Goal: Task Accomplishment & Management: Complete application form

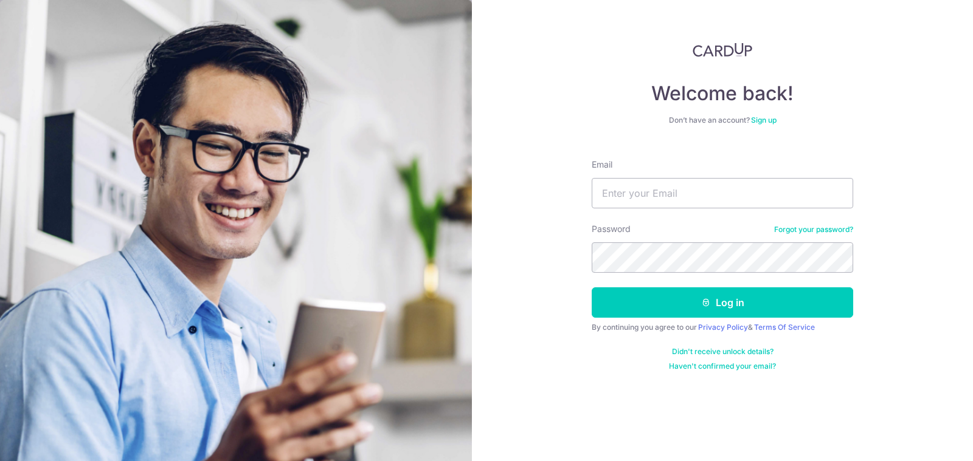
click at [667, 193] on input "Email" at bounding box center [722, 193] width 261 height 30
type input "[EMAIL_ADDRESS][DOMAIN_NAME]"
click at [592, 288] on button "Log in" at bounding box center [722, 303] width 261 height 30
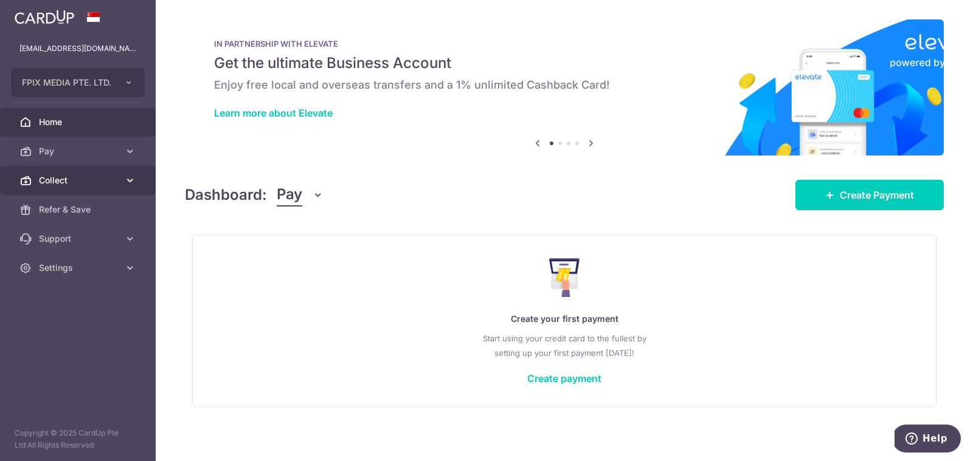
click at [102, 182] on span "Collect" at bounding box center [79, 181] width 80 height 12
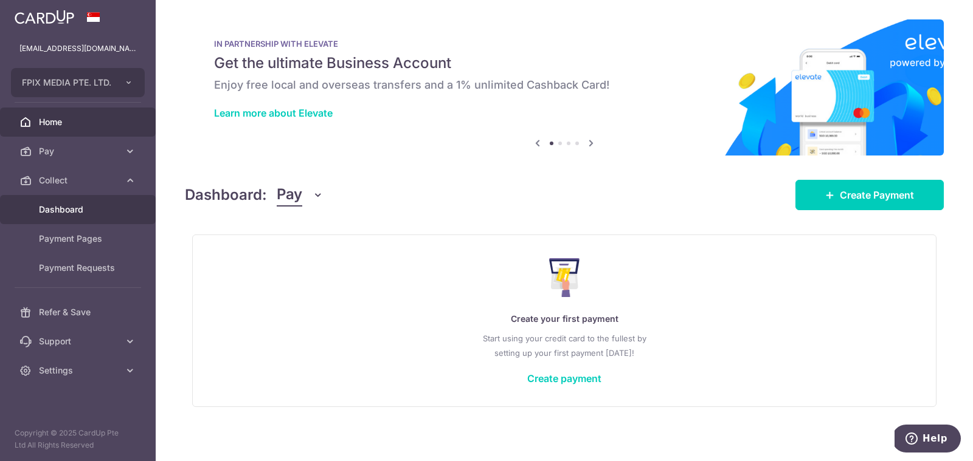
click at [74, 211] on span "Dashboard" at bounding box center [79, 210] width 80 height 12
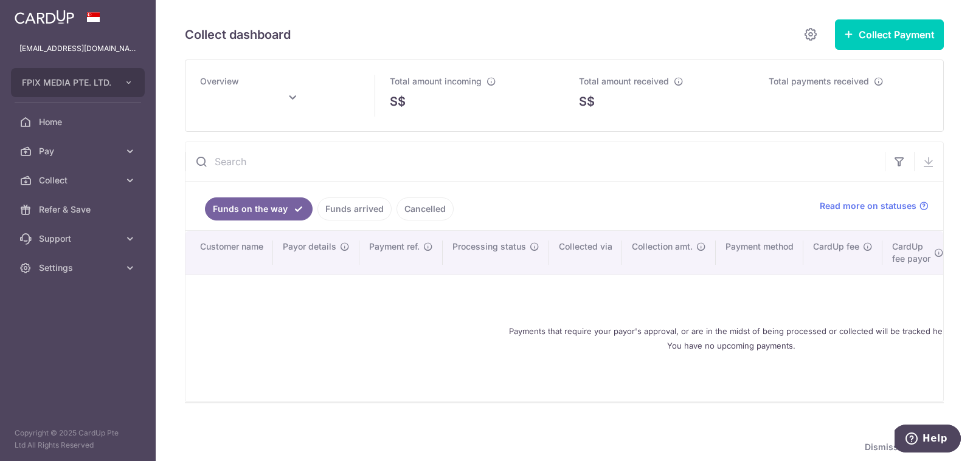
click at [363, 211] on link "Funds arrived" at bounding box center [354, 209] width 74 height 23
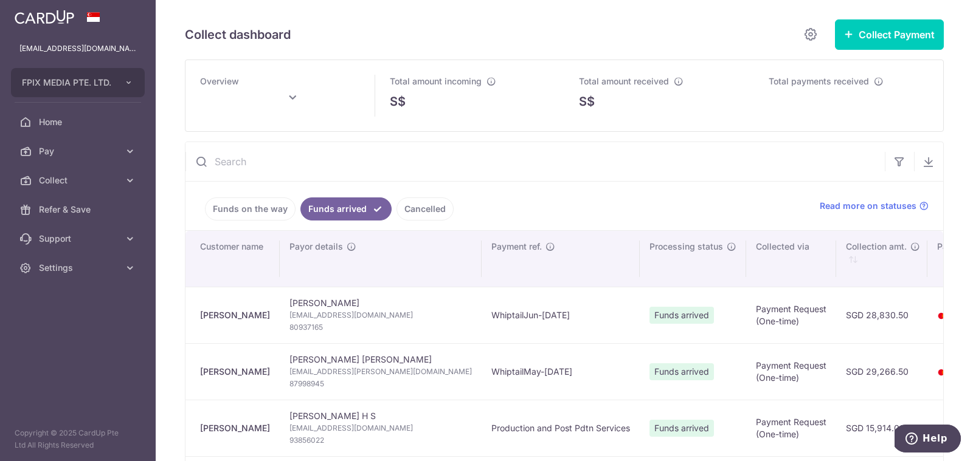
type input "October 2025"
click at [873, 38] on button "Collect Payment" at bounding box center [889, 34] width 109 height 30
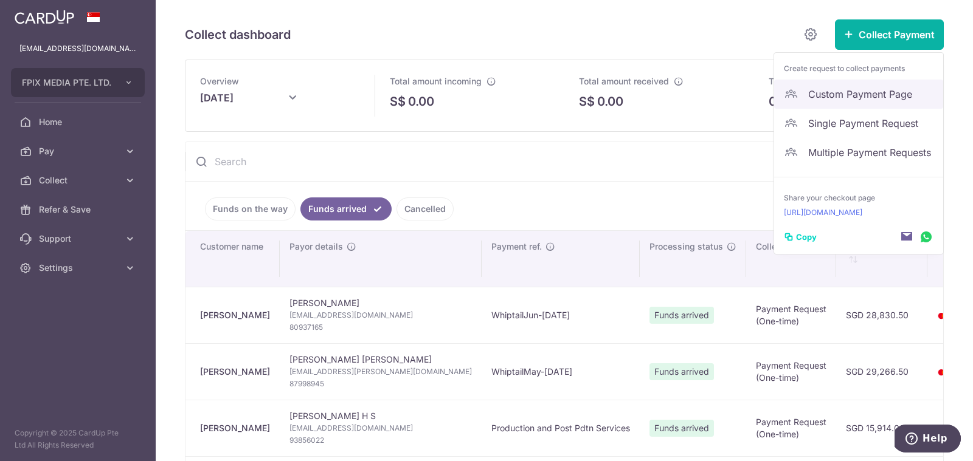
click at [811, 98] on span "Custom Payment Page" at bounding box center [870, 94] width 125 height 15
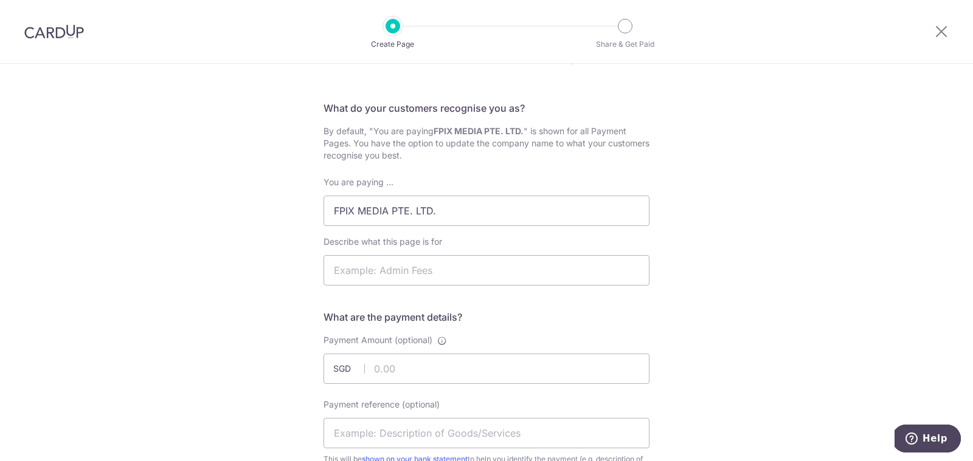
scroll to position [61, 0]
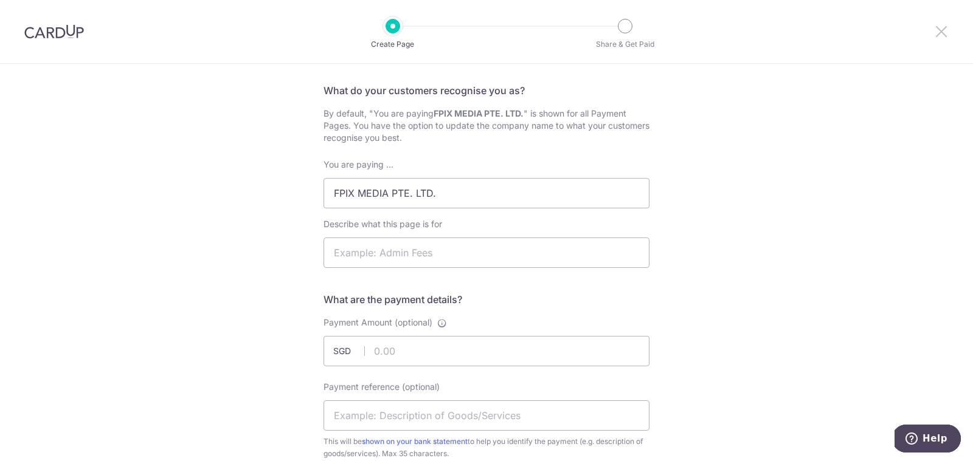
click at [936, 25] on icon at bounding box center [941, 31] width 15 height 15
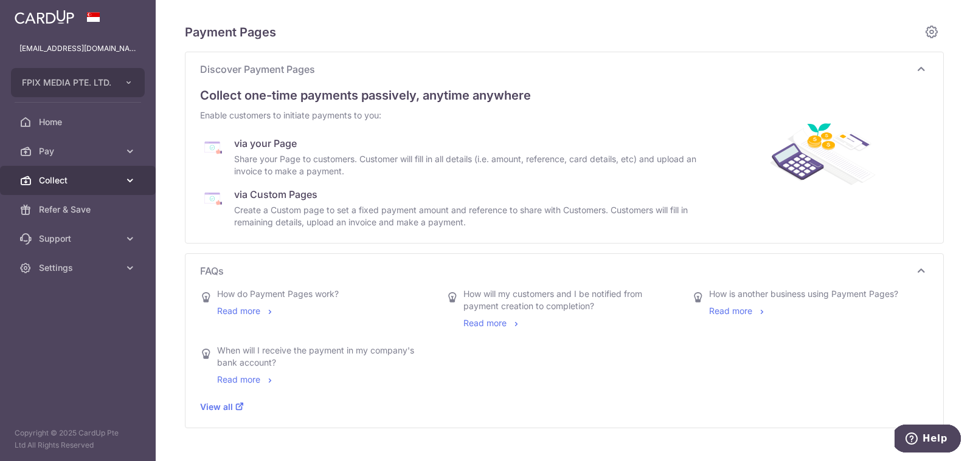
click at [75, 181] on span "Collect" at bounding box center [79, 181] width 80 height 12
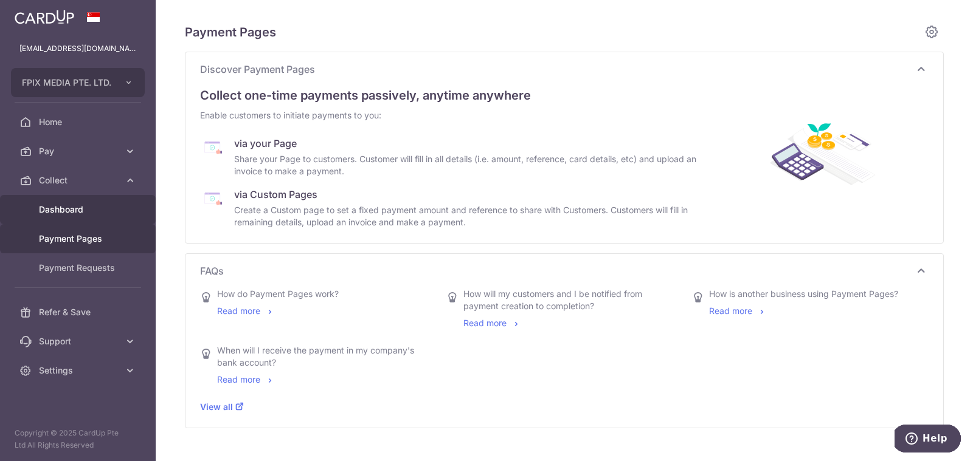
click at [68, 206] on span "Dashboard" at bounding box center [79, 210] width 80 height 12
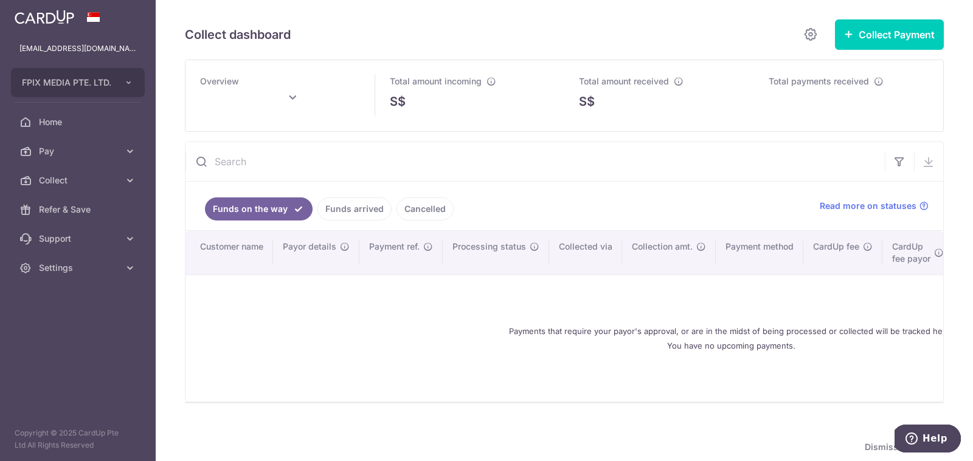
click at [333, 204] on link "Funds arrived" at bounding box center [354, 209] width 74 height 23
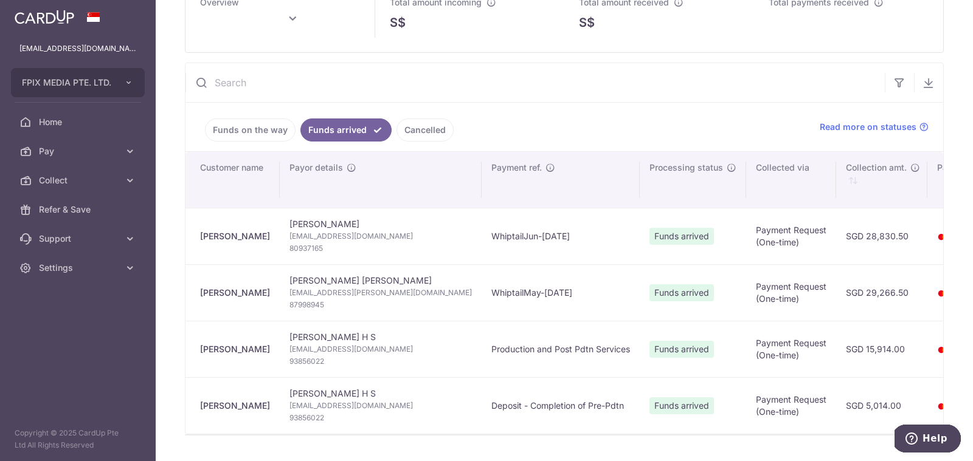
scroll to position [0, 150]
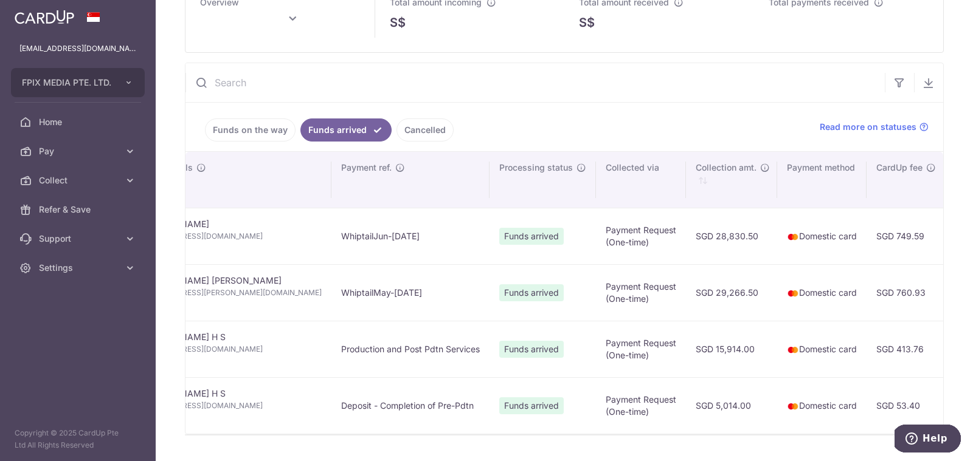
type input "October 2025"
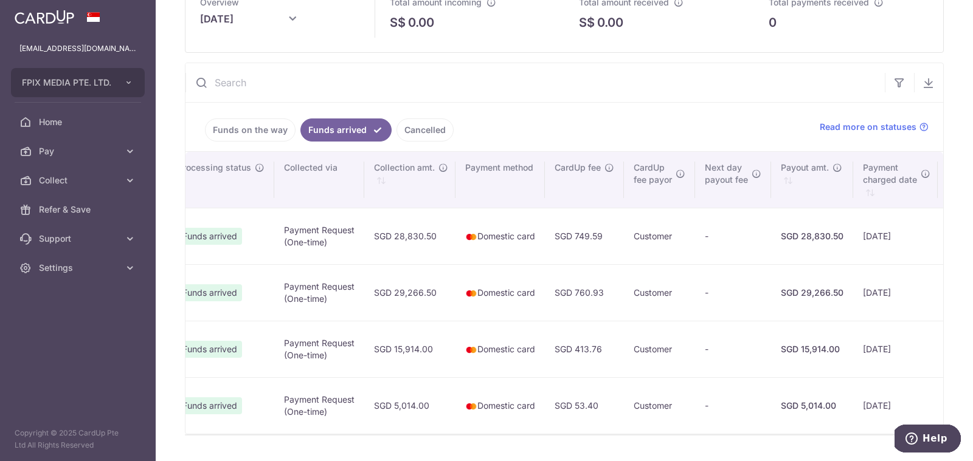
scroll to position [0, 646]
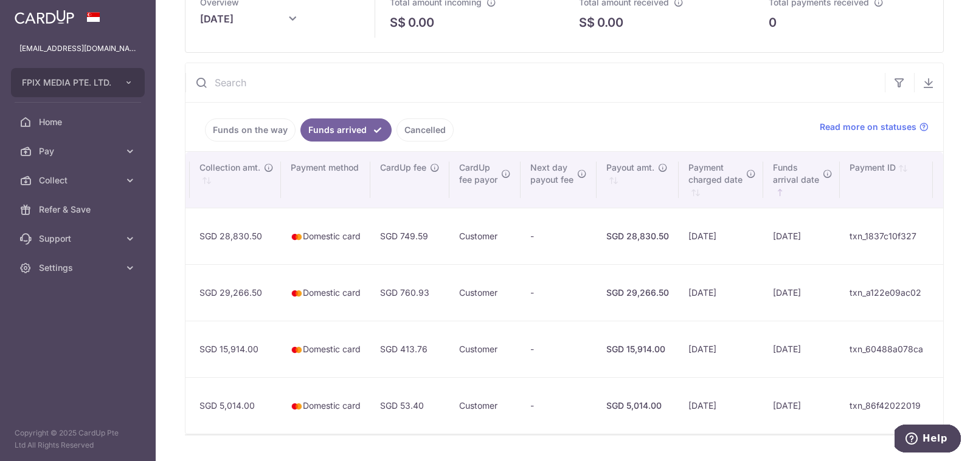
drag, startPoint x: 524, startPoint y: 437, endPoint x: 50, endPoint y: 3, distance: 642.1
click at [128, 180] on icon at bounding box center [130, 181] width 12 height 12
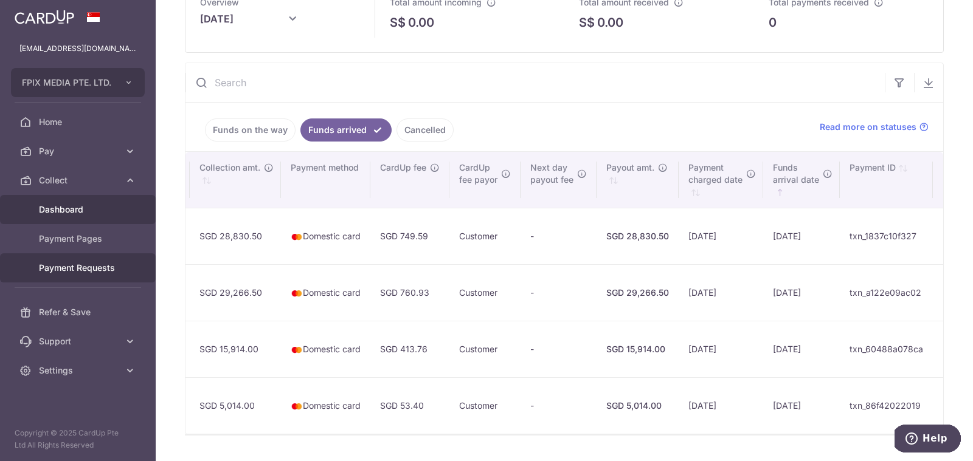
click at [109, 270] on span "Payment Requests" at bounding box center [79, 268] width 80 height 12
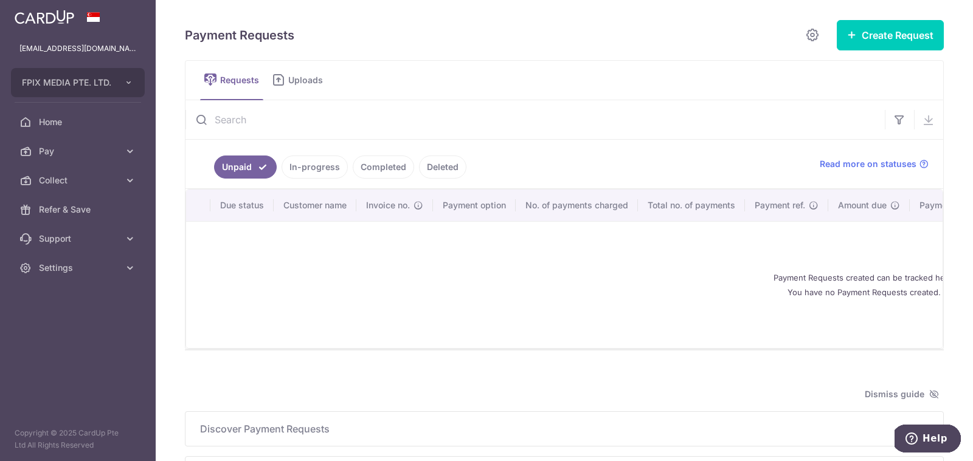
click at [316, 165] on link "In-progress" at bounding box center [315, 167] width 66 height 23
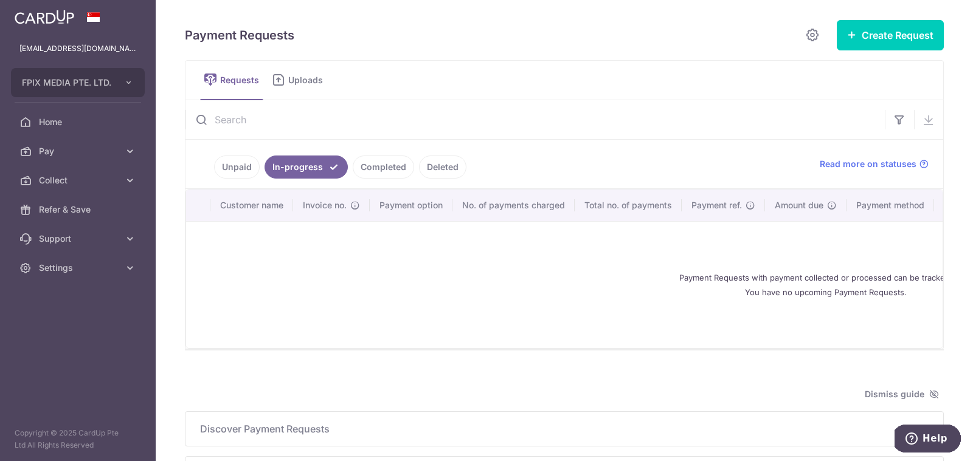
click at [363, 165] on link "Completed" at bounding box center [383, 167] width 61 height 23
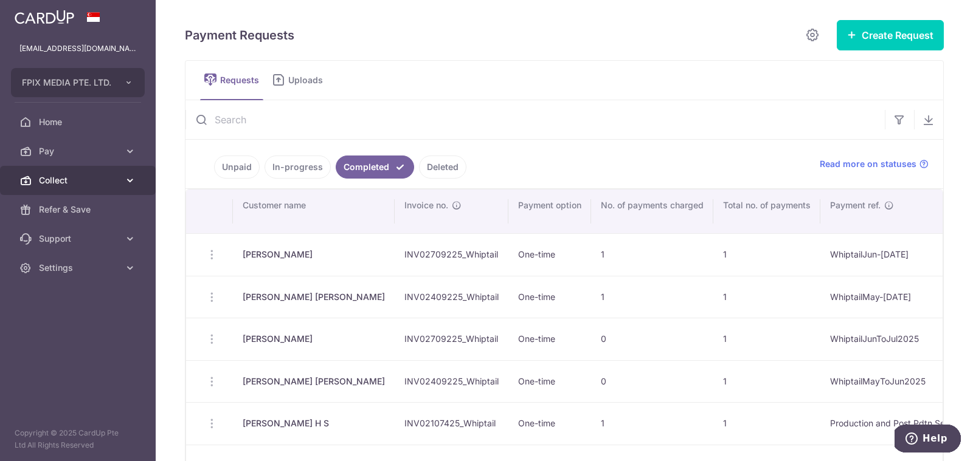
click at [133, 180] on icon at bounding box center [130, 181] width 12 height 12
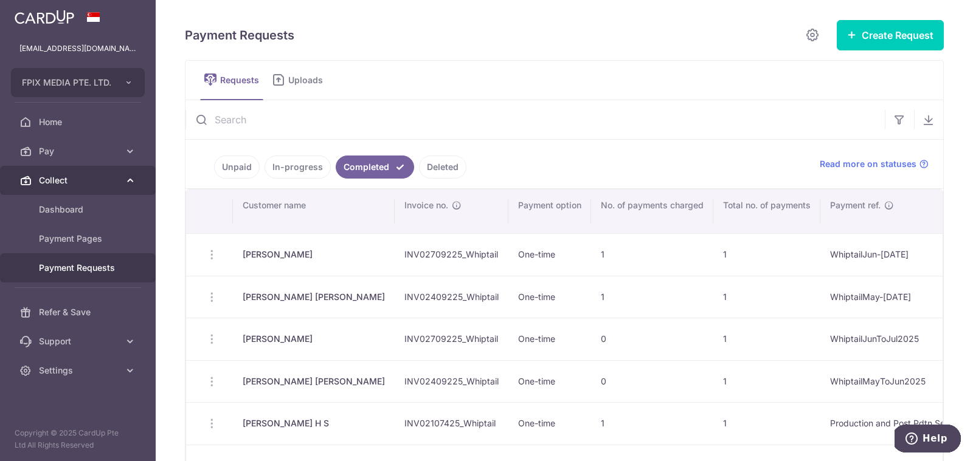
click at [54, 181] on span "Collect" at bounding box center [79, 181] width 80 height 12
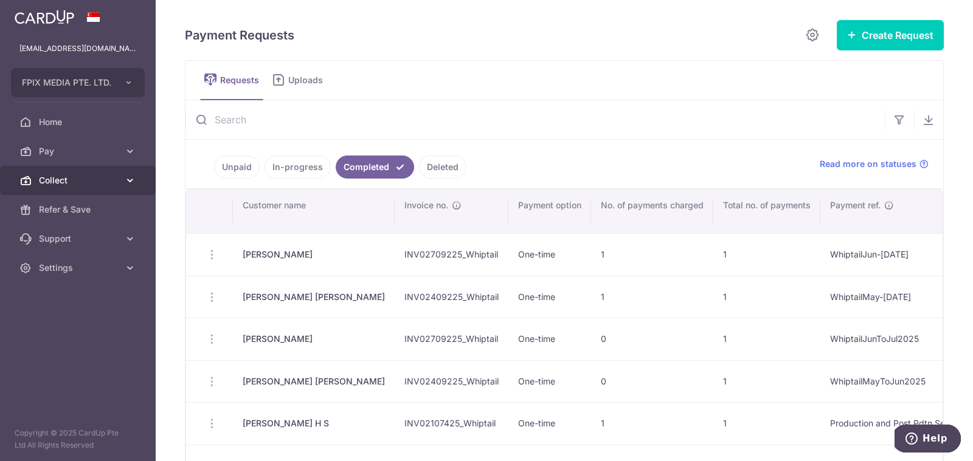
click at [54, 181] on span "Collect" at bounding box center [79, 181] width 80 height 12
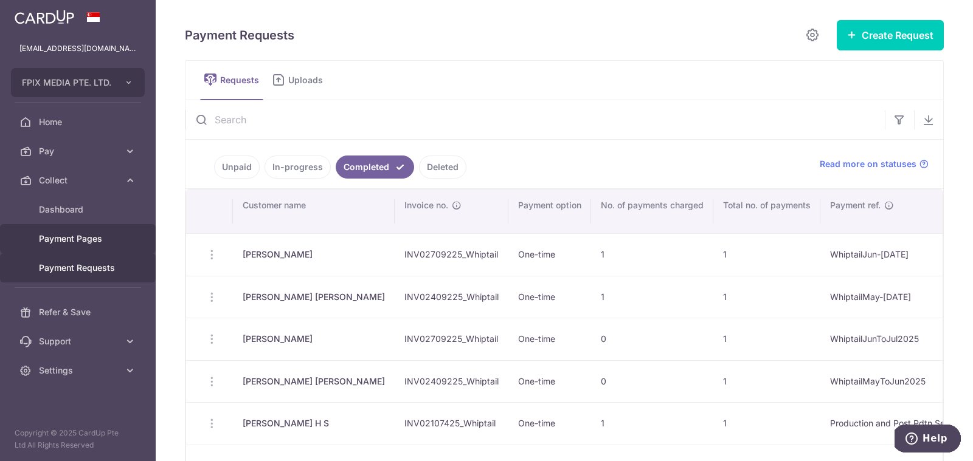
click at [63, 224] on link "Payment Pages" at bounding box center [78, 238] width 156 height 29
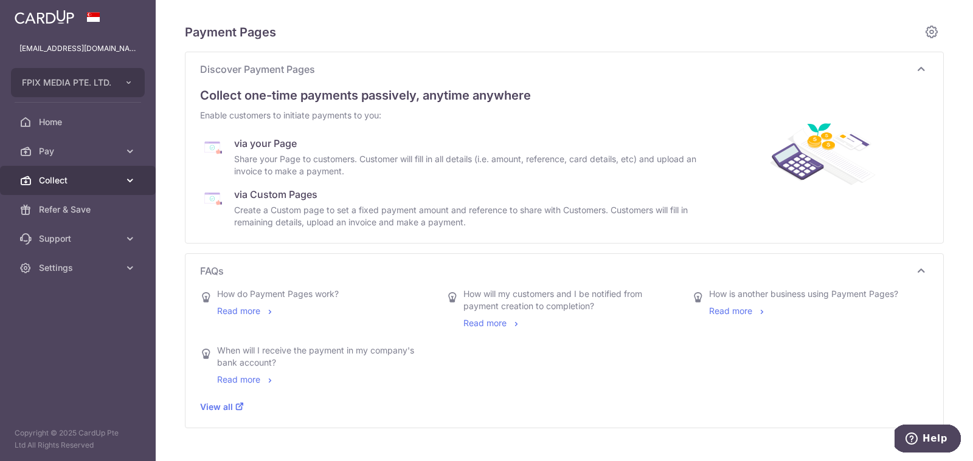
click at [73, 188] on link "Collect" at bounding box center [78, 180] width 156 height 29
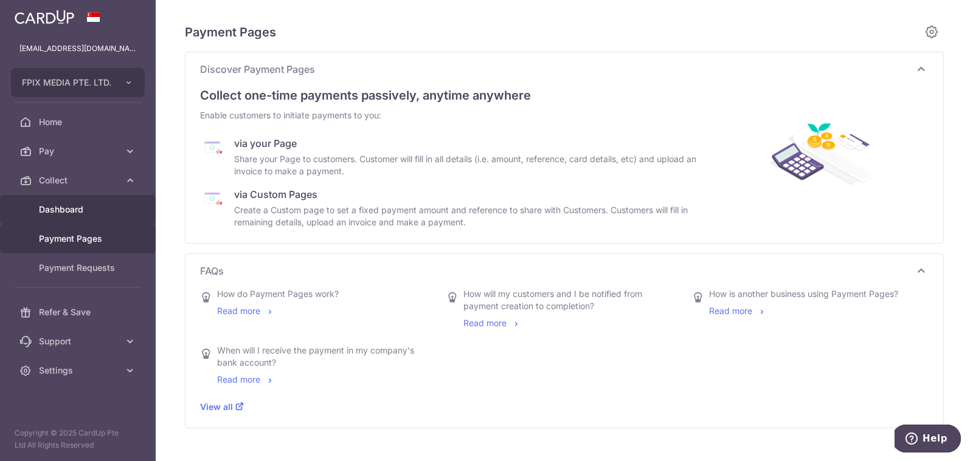
click at [67, 207] on span "Dashboard" at bounding box center [79, 210] width 80 height 12
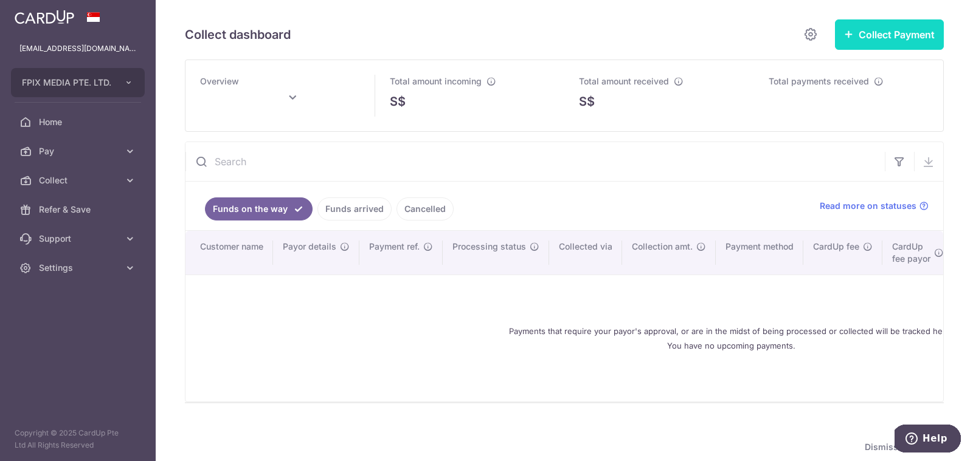
click at [844, 33] on icon "button" at bounding box center [849, 34] width 10 height 10
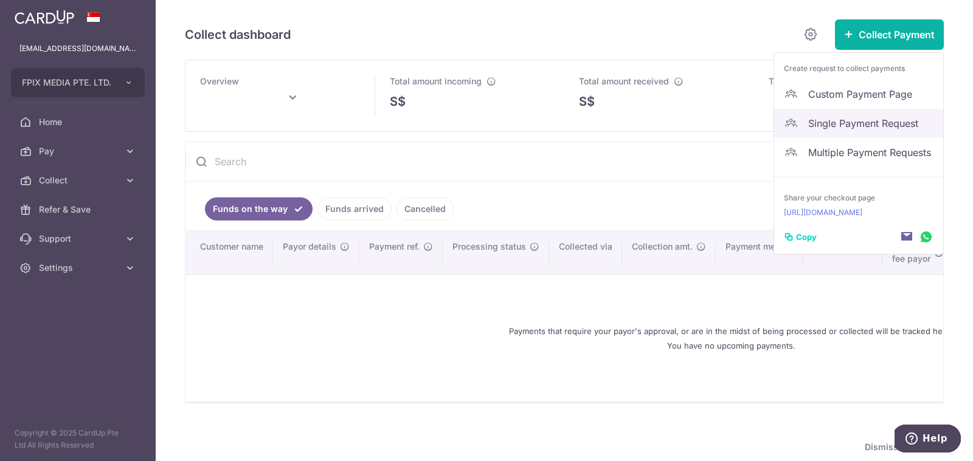
click at [844, 126] on span "Single Payment Request" at bounding box center [870, 123] width 125 height 15
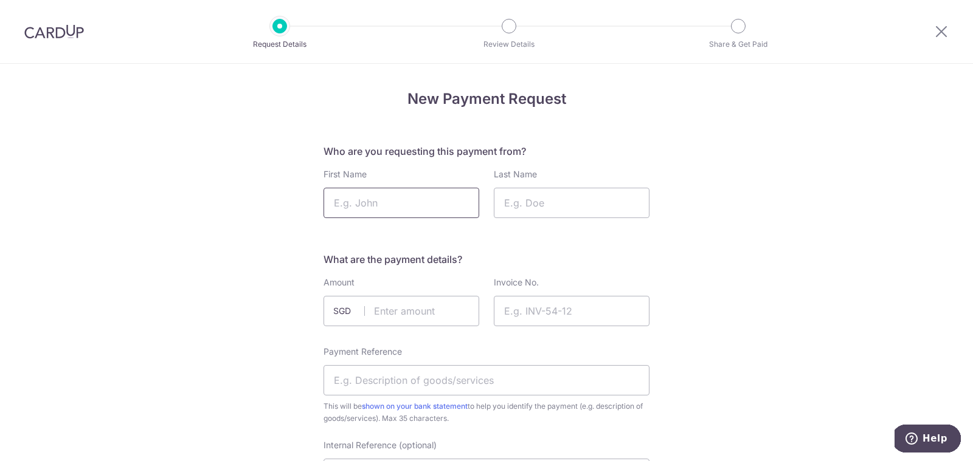
click at [336, 198] on input "First Name" at bounding box center [401, 203] width 156 height 30
type input "Lian Joo"
click at [544, 205] on input "Last Name" at bounding box center [572, 203] width 156 height 30
type input "Tay"
click at [409, 323] on input "text" at bounding box center [401, 311] width 156 height 30
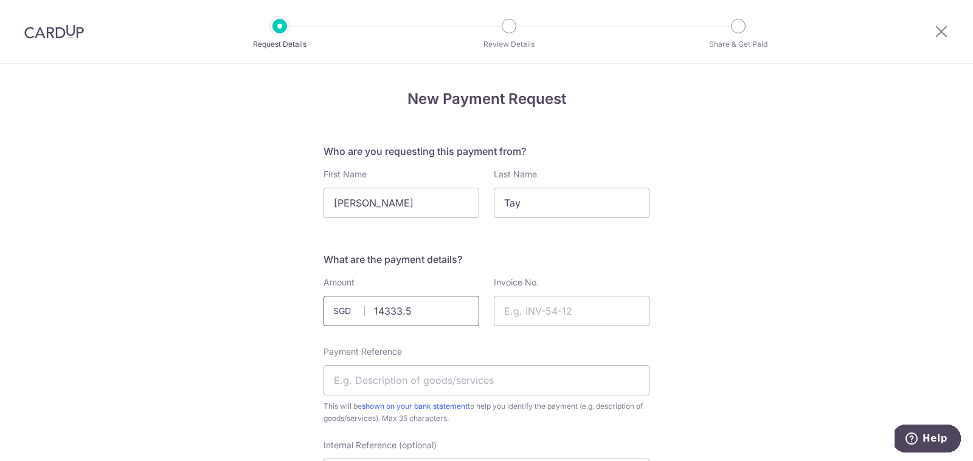
type input "14333.50"
click at [577, 315] on input "Invoice No." at bounding box center [572, 311] width 156 height 30
paste input "INV03909225_Whiptail"
type input "INV03909225_Whiptail"
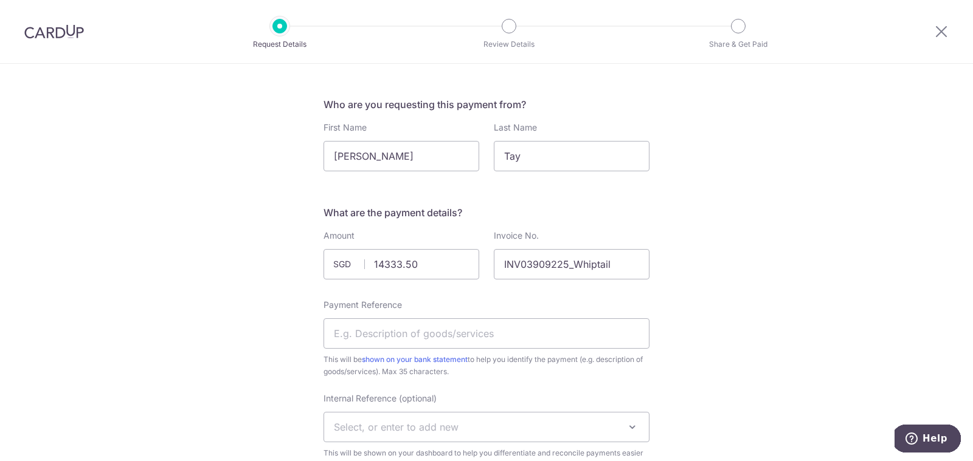
scroll to position [64, 0]
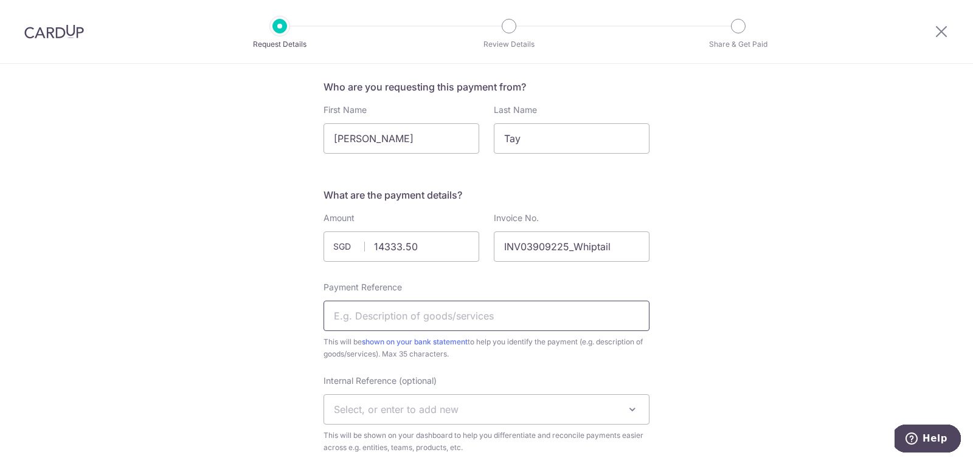
click at [502, 319] on input "Payment Reference" at bounding box center [486, 316] width 326 height 30
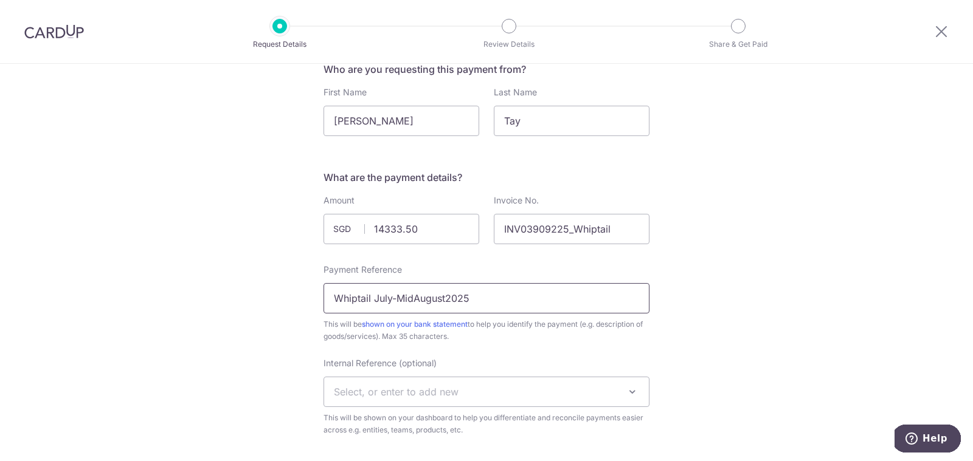
scroll to position [100, 0]
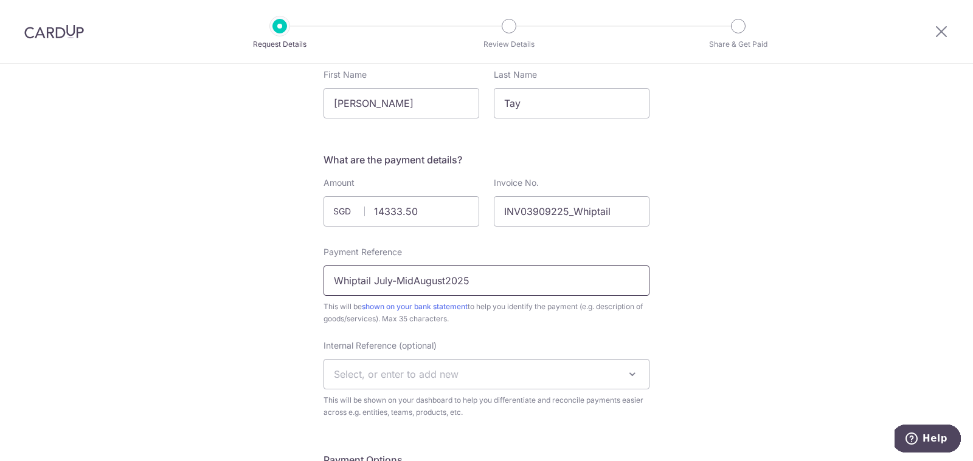
click at [386, 282] on input "Whiptail July-MidAugust2025" at bounding box center [486, 281] width 326 height 30
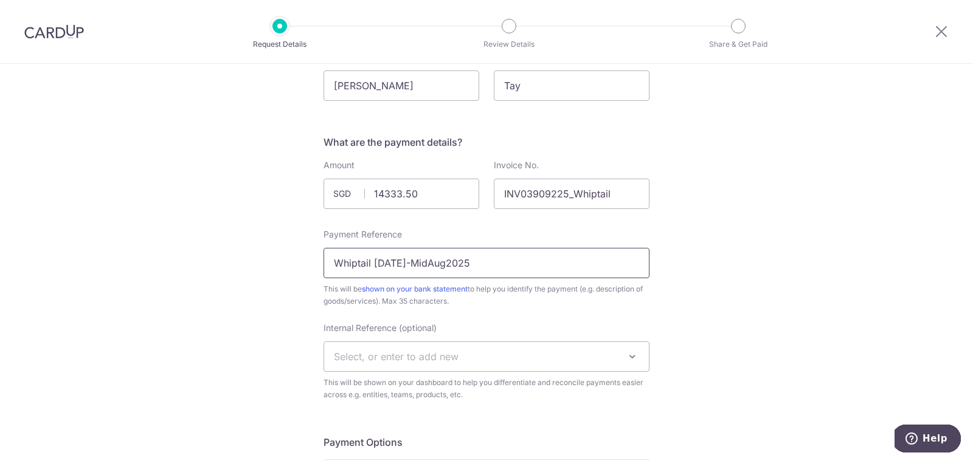
type input "Whiptail [DATE]-MidAug2025"
click at [632, 357] on span at bounding box center [632, 357] width 15 height 15
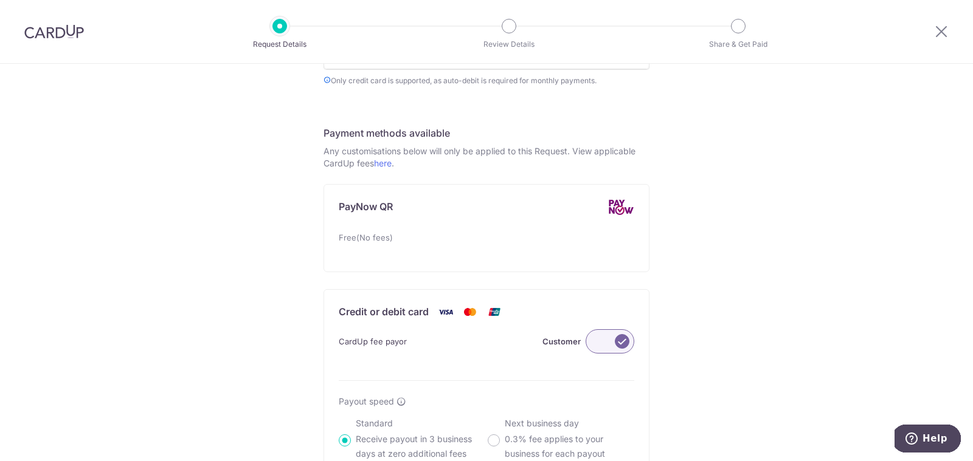
scroll to position [663, 0]
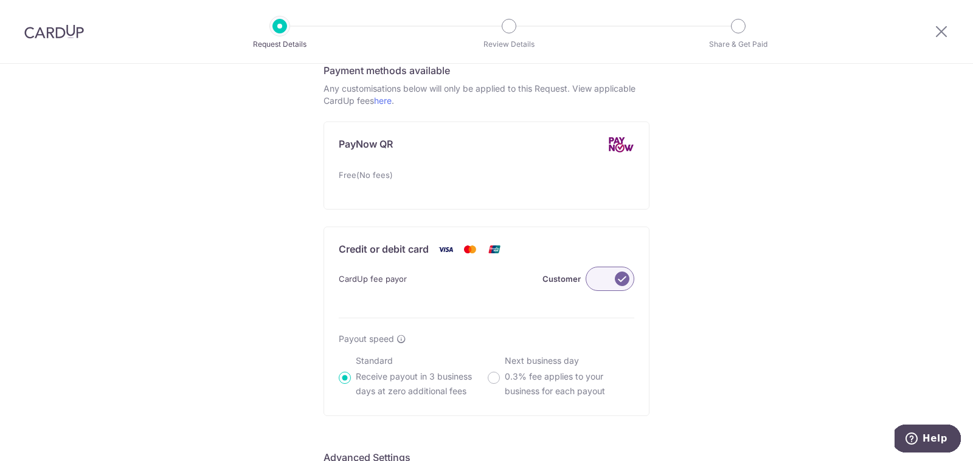
click at [590, 279] on label at bounding box center [610, 279] width 49 height 24
click at [0, 0] on input "Customer" at bounding box center [0, 0] width 0 height 0
click at [614, 282] on label at bounding box center [610, 279] width 49 height 24
click at [0, 0] on input "Me" at bounding box center [0, 0] width 0 height 0
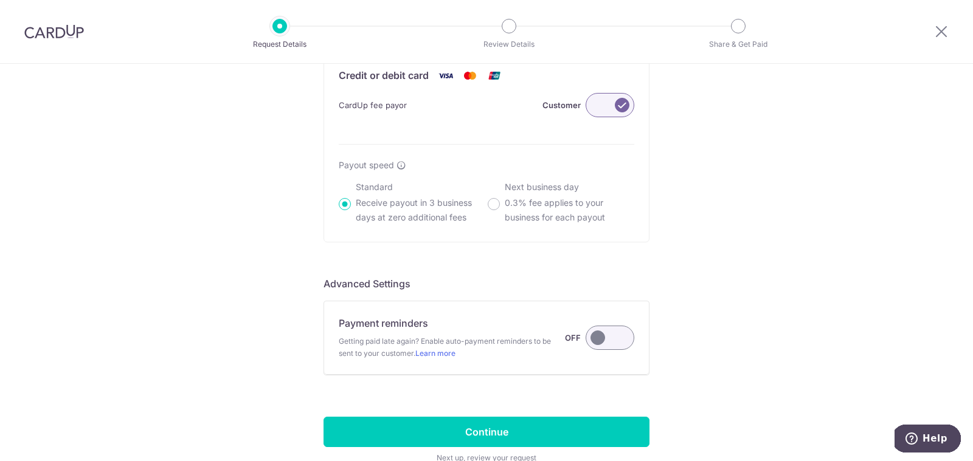
scroll to position [907, 0]
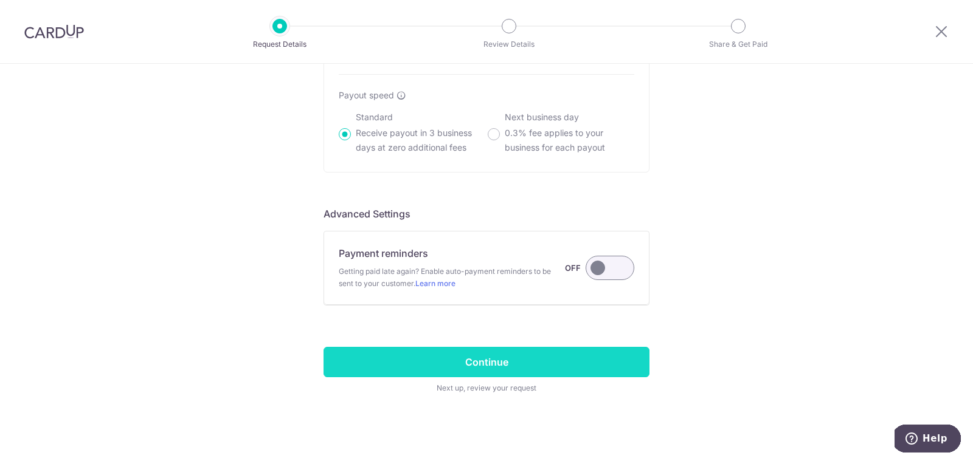
click at [493, 356] on input "Continue" at bounding box center [486, 362] width 326 height 30
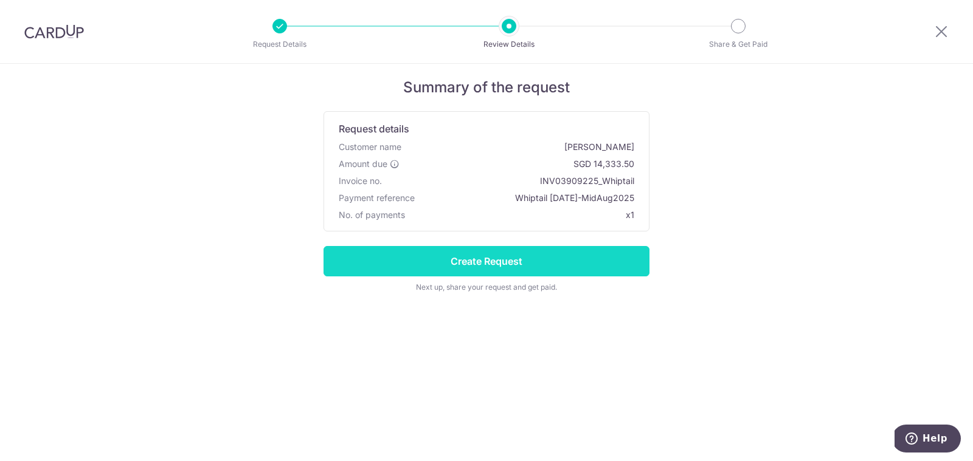
click at [479, 260] on input "Create Request" at bounding box center [486, 261] width 326 height 30
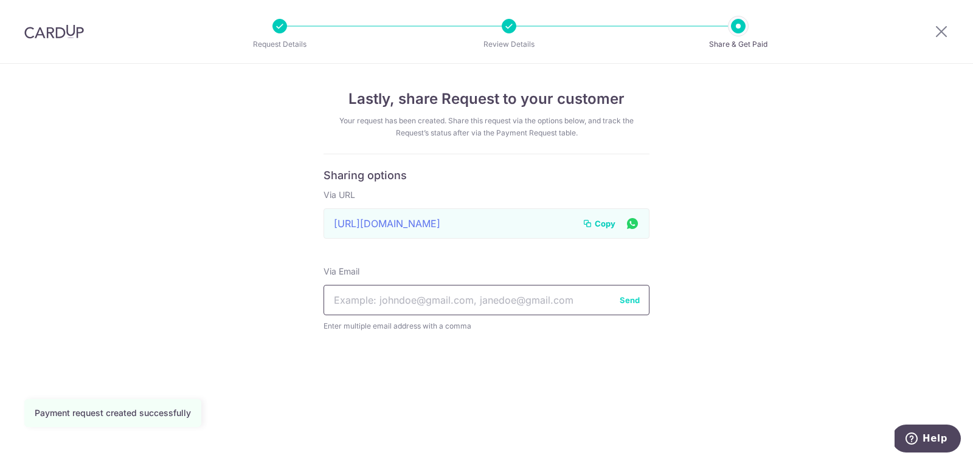
click at [424, 297] on input "text" at bounding box center [486, 300] width 326 height 30
type input "lianjoo.tay@exxonmobil.com"
click at [605, 224] on span "Copy" at bounding box center [605, 224] width 21 height 12
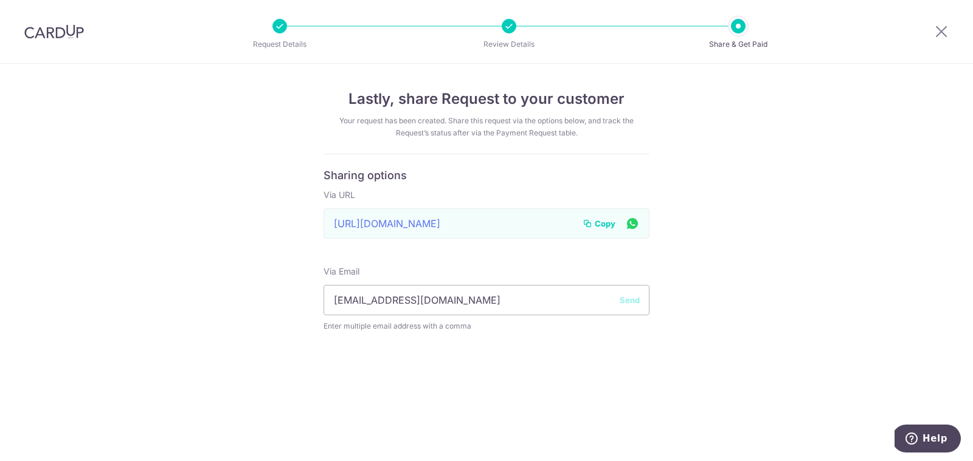
click at [626, 298] on button "Send" at bounding box center [630, 300] width 20 height 12
click at [939, 32] on icon at bounding box center [941, 31] width 15 height 15
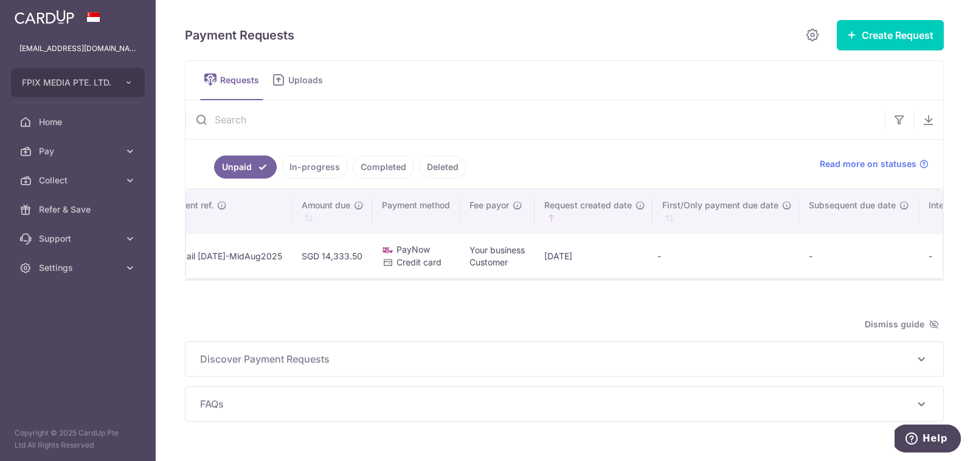
scroll to position [0, 700]
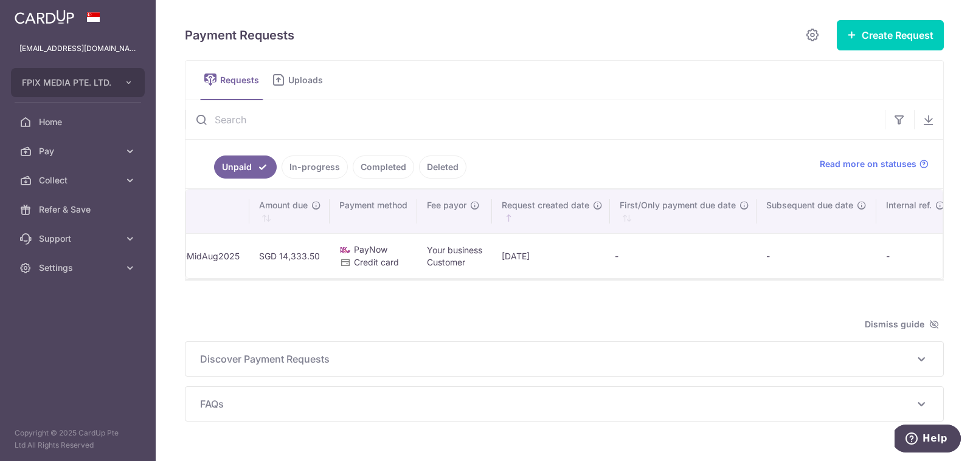
click at [386, 167] on link "Completed" at bounding box center [383, 167] width 61 height 23
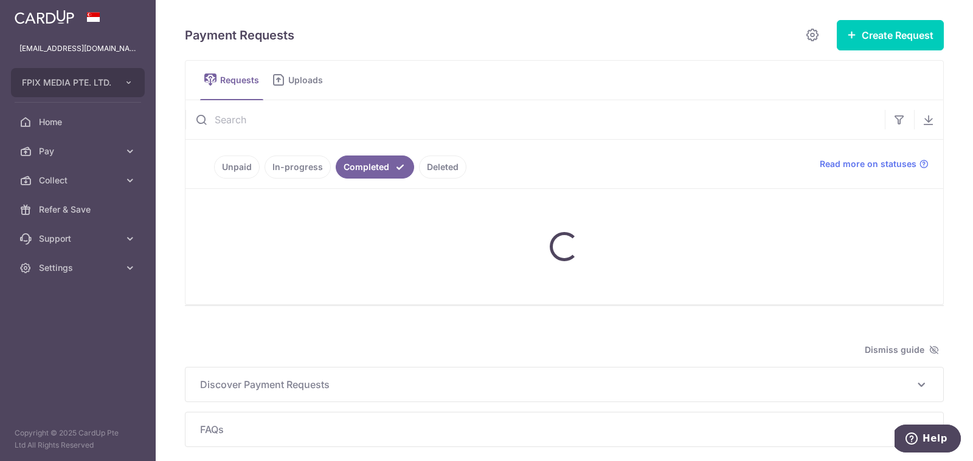
click at [247, 168] on link "Unpaid" at bounding box center [237, 167] width 46 height 23
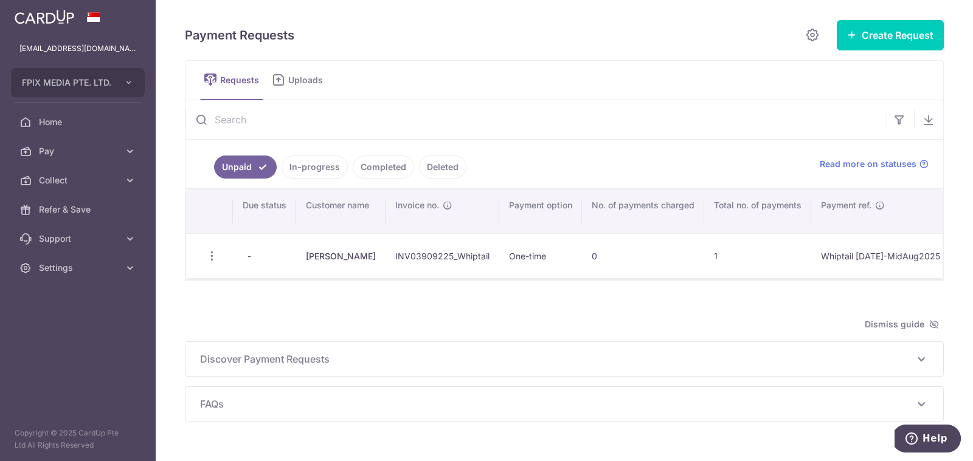
click at [785, 289] on div at bounding box center [564, 287] width 759 height 12
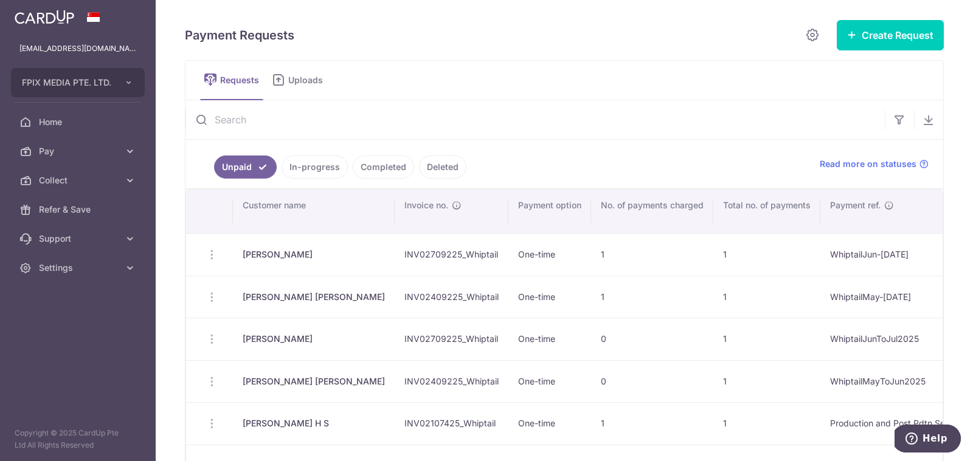
click at [229, 170] on link "Unpaid" at bounding box center [245, 167] width 63 height 23
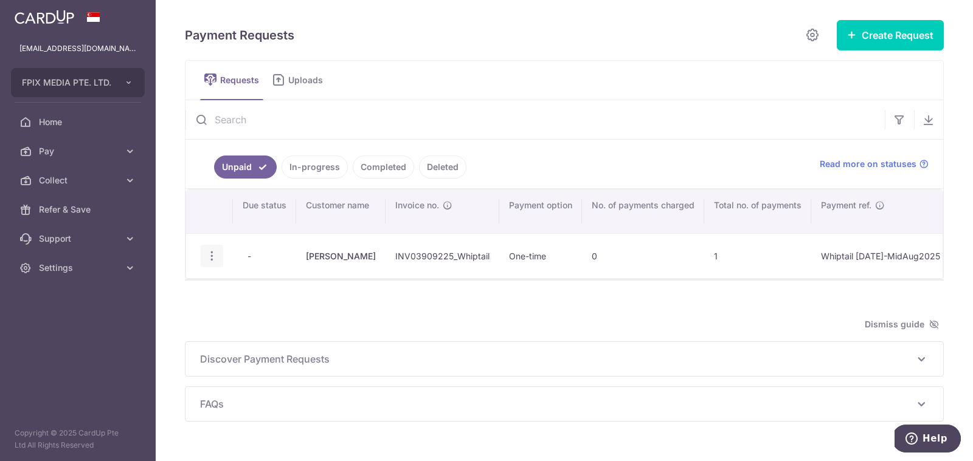
click at [210, 250] on icon "button" at bounding box center [212, 256] width 13 height 13
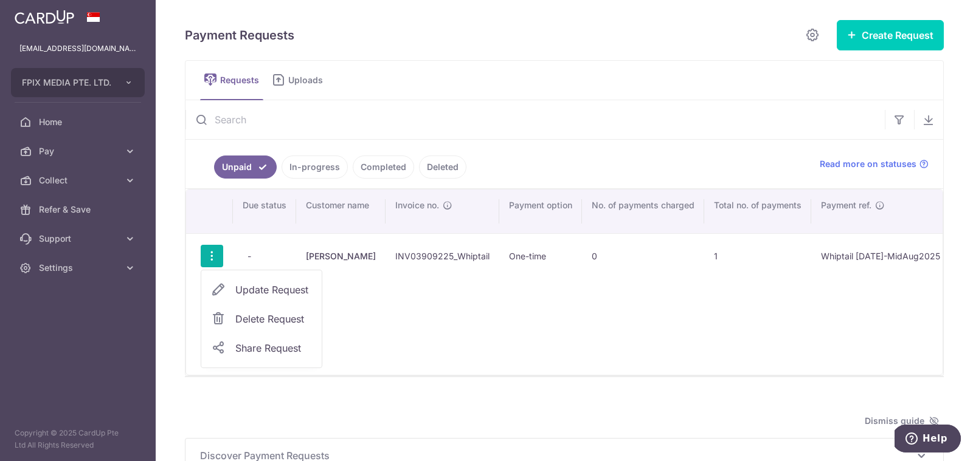
click at [282, 288] on span "Update Request" at bounding box center [273, 290] width 77 height 15
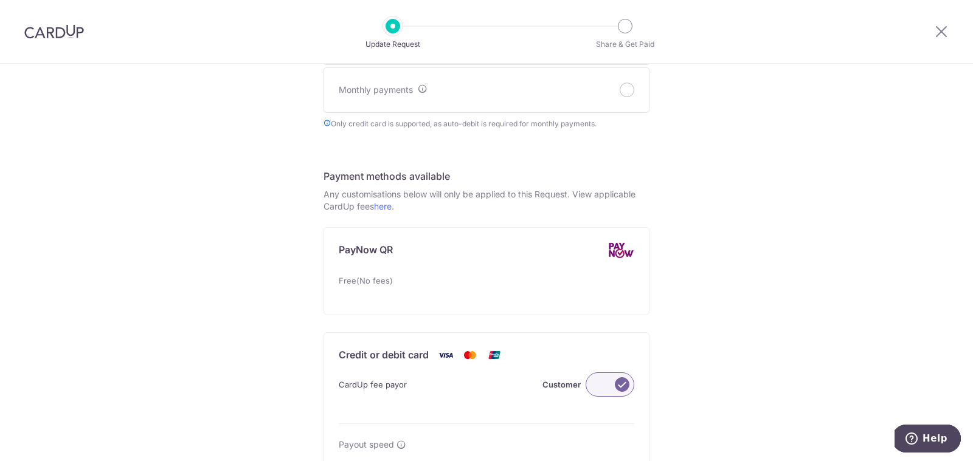
scroll to position [575, 0]
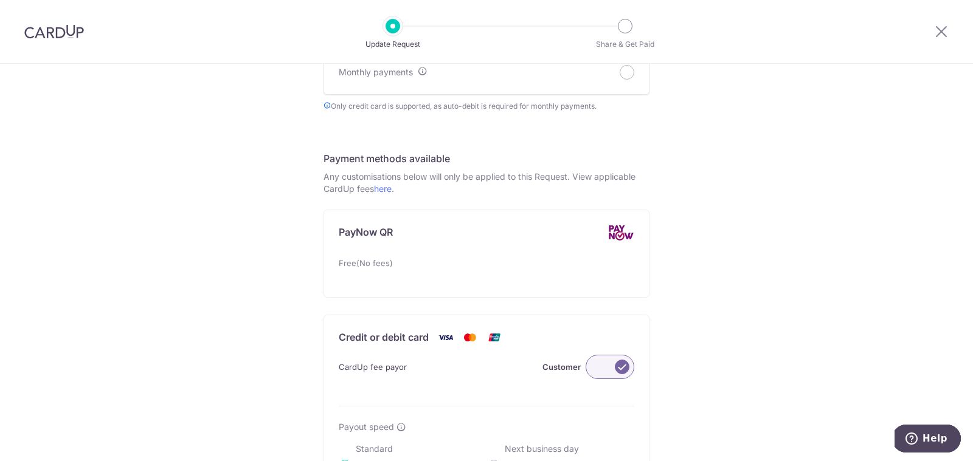
click at [395, 350] on div "CardUp fee payor Customer Payout speed Standard Receive payout in 3 business da…" at bounding box center [486, 427] width 325 height 154
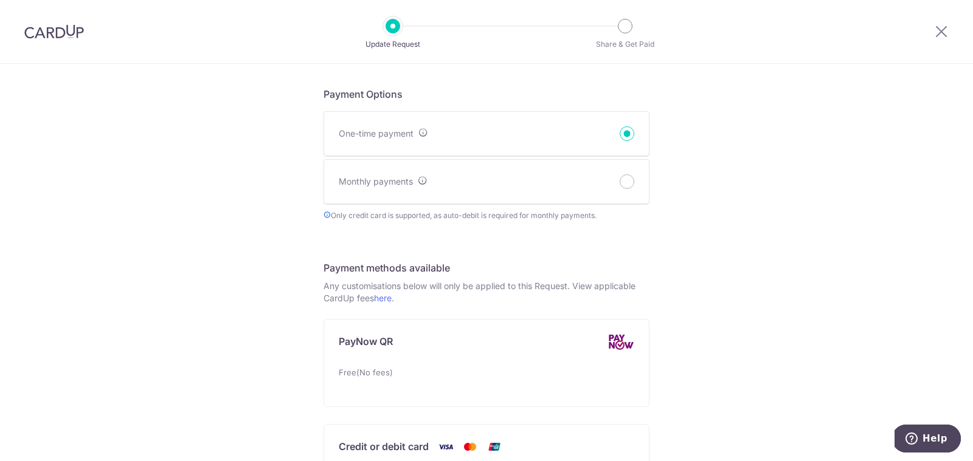
scroll to position [272, 0]
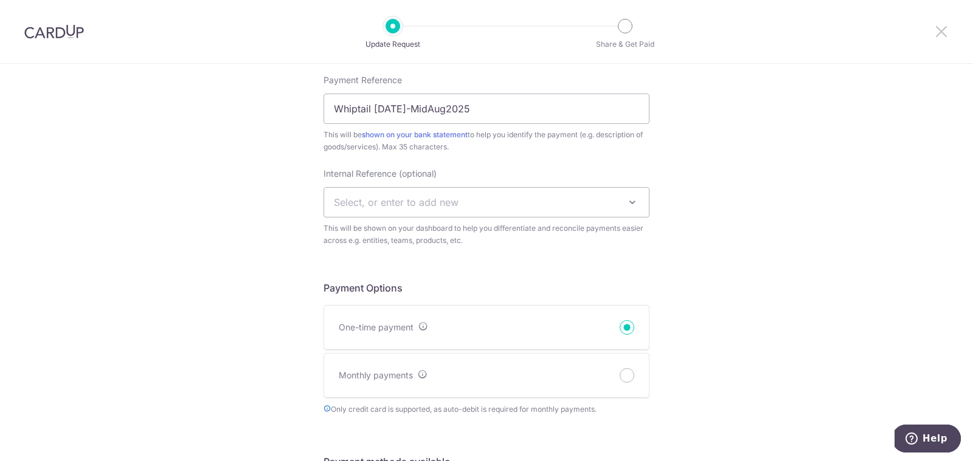
click at [935, 29] on icon at bounding box center [941, 31] width 15 height 15
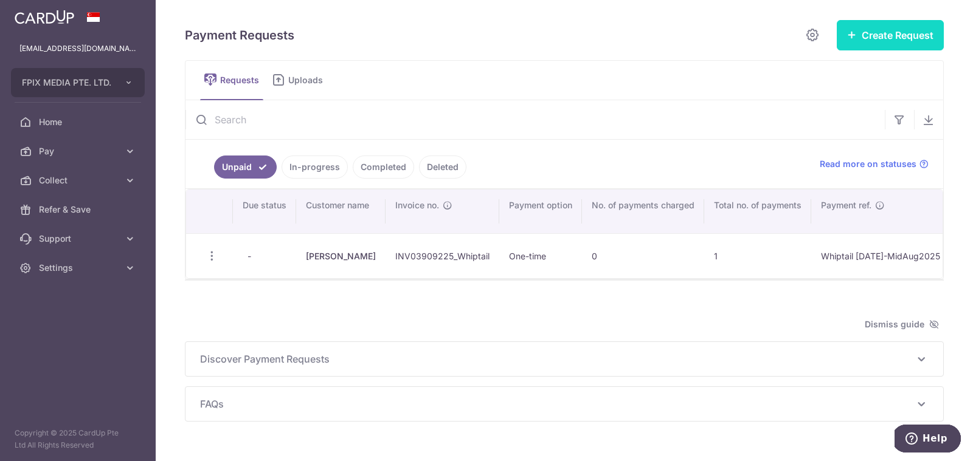
click at [892, 40] on button "Create Request" at bounding box center [890, 35] width 107 height 30
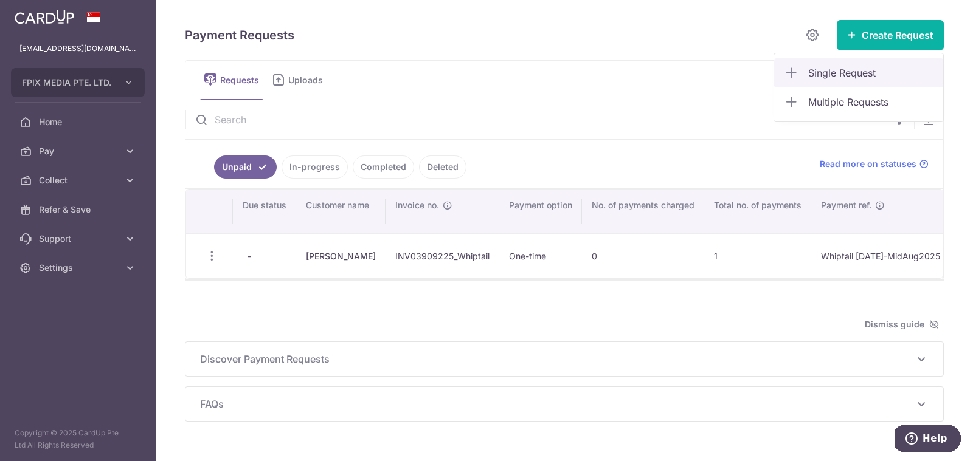
click at [838, 67] on span "Single Request" at bounding box center [870, 73] width 125 height 15
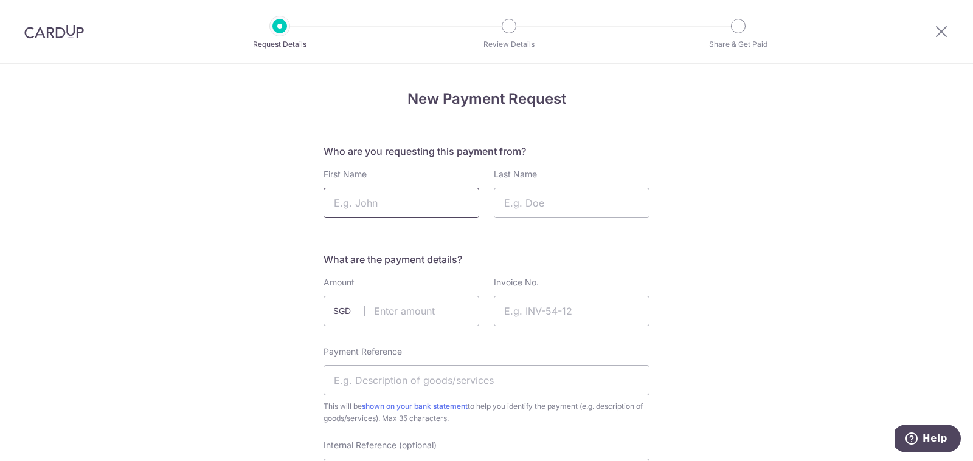
click at [429, 188] on input "First Name" at bounding box center [401, 203] width 156 height 30
type input "Lian Joo"
click at [547, 214] on input "Last Name" at bounding box center [572, 203] width 156 height 30
type input "Tay"
click at [398, 311] on input "text" at bounding box center [401, 311] width 156 height 30
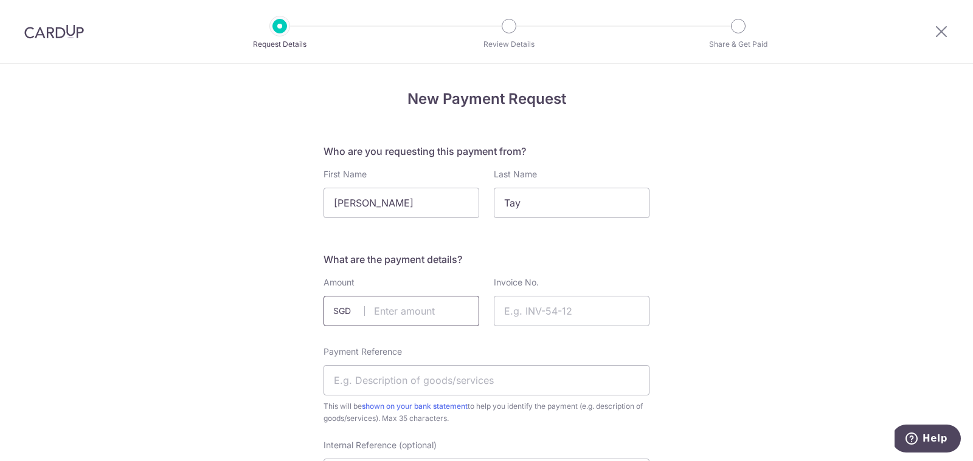
click at [398, 311] on input "text" at bounding box center [401, 311] width 156 height 30
type input "12753.00"
click at [579, 317] on input "Invoice No." at bounding box center [572, 311] width 156 height 30
paste input "INV04009225_Whiptail"
type input "INV04009225_Whiptail"
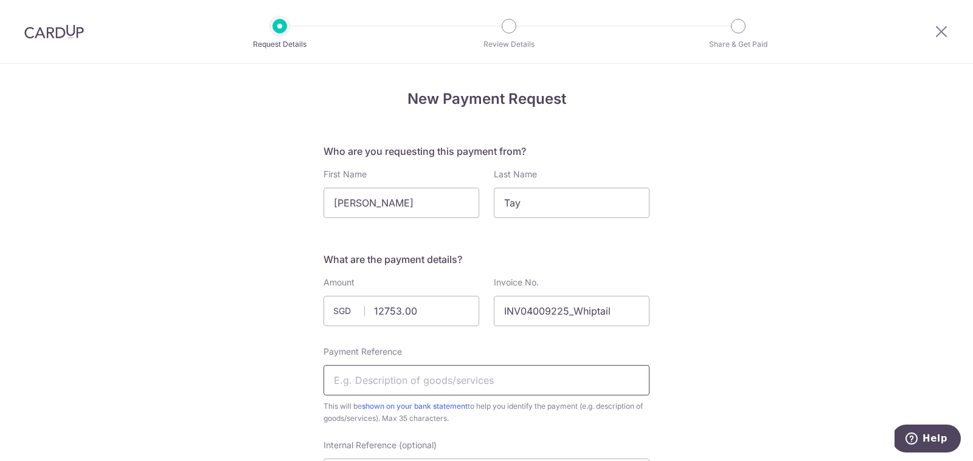
click at [391, 389] on input "Payment Reference" at bounding box center [486, 380] width 326 height 30
click at [380, 379] on input "Whiptail UpTill28August2025" at bounding box center [486, 380] width 326 height 30
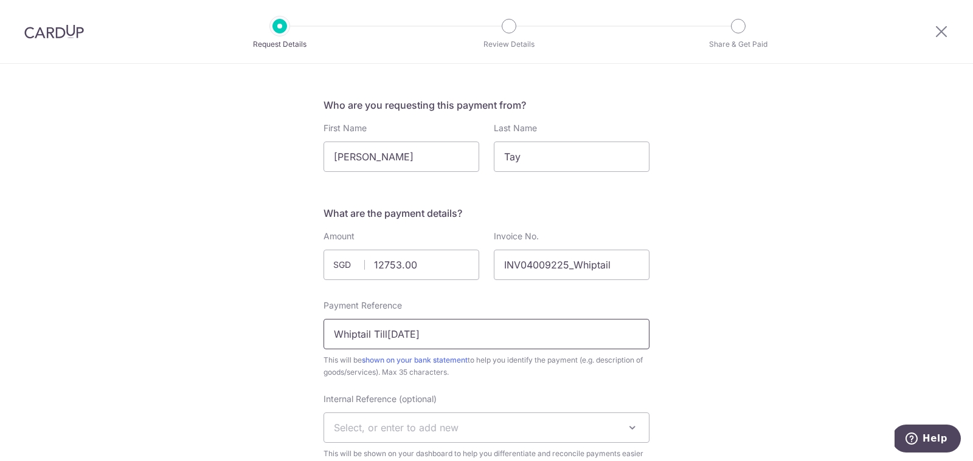
scroll to position [64, 0]
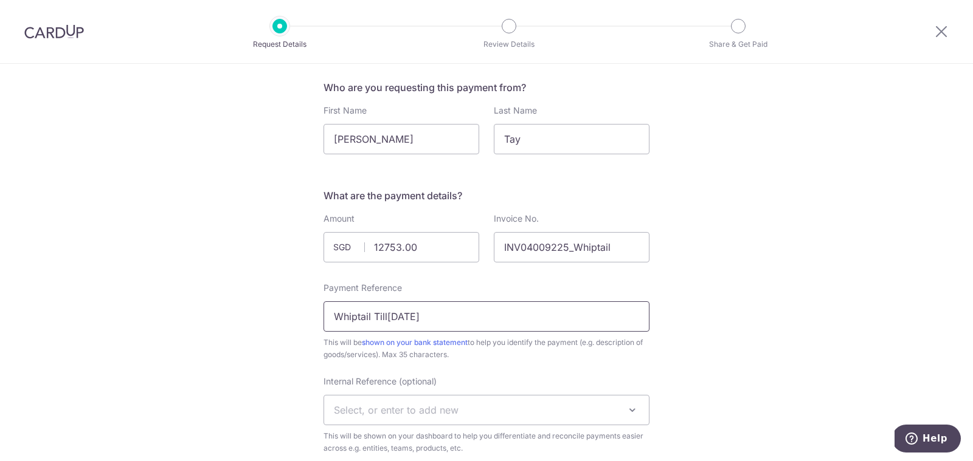
click at [370, 316] on input "Whiptail Till28August2025" at bounding box center [486, 317] width 326 height 30
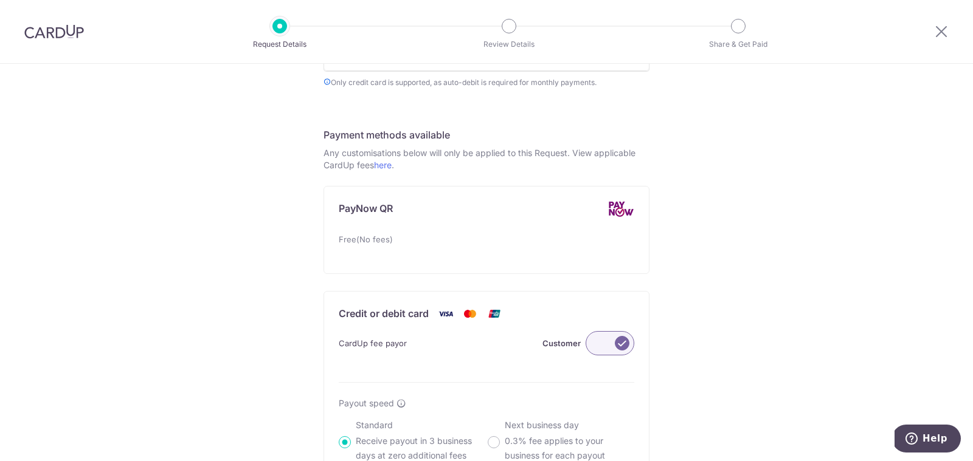
scroll to position [686, 0]
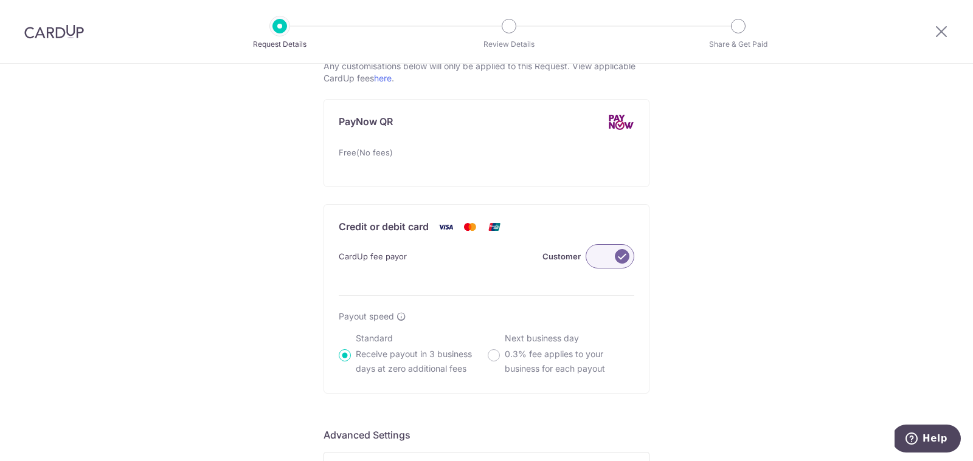
type input "Whiptail [DATE]-[DATE]"
click at [331, 201] on div "Payment methods available Any customisations below will only be applied to this…" at bounding box center [486, 217] width 326 height 353
click at [364, 223] on p "Credit or debit card" at bounding box center [384, 226] width 90 height 15
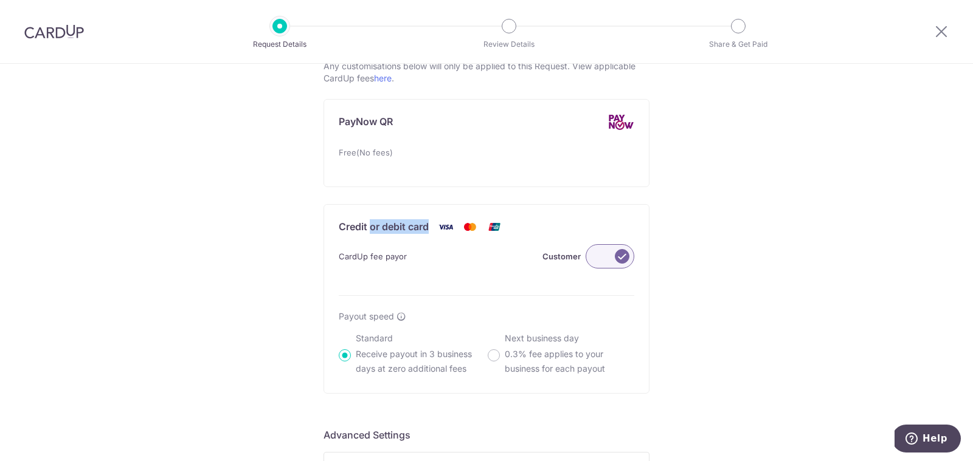
click at [364, 223] on p "Credit or debit card" at bounding box center [384, 226] width 90 height 15
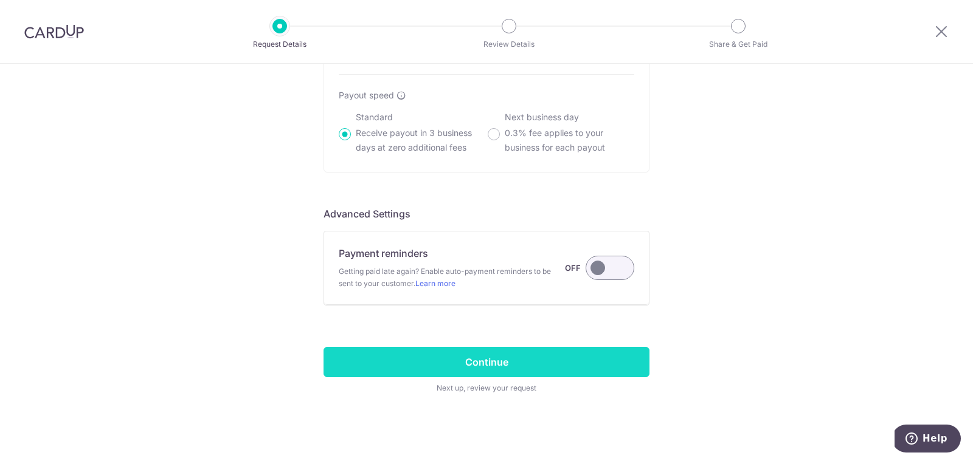
click at [513, 361] on input "Continue" at bounding box center [486, 362] width 326 height 30
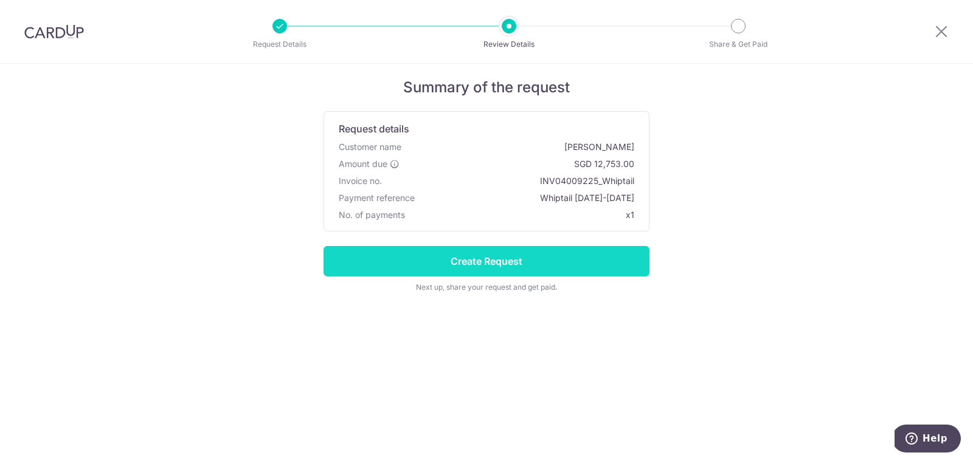
click at [572, 270] on input "Create Request" at bounding box center [486, 261] width 326 height 30
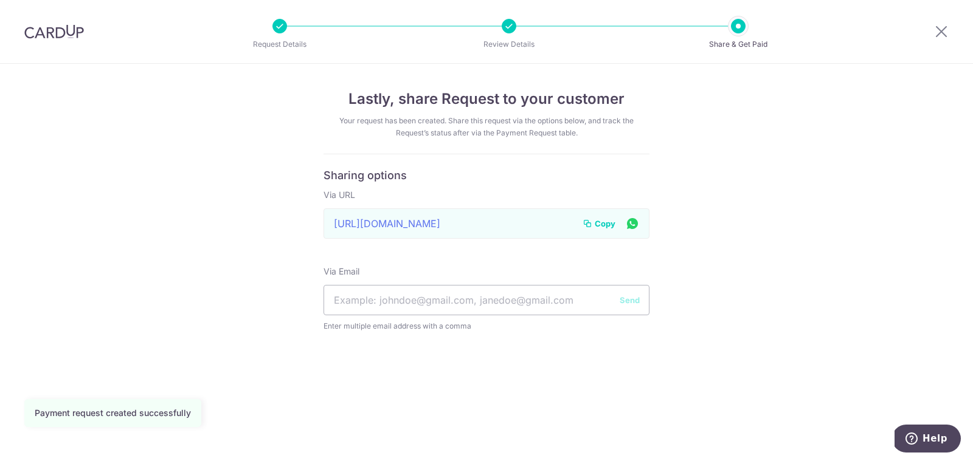
click at [603, 220] on span "Copy" at bounding box center [605, 224] width 21 height 12
click at [475, 288] on input "text" at bounding box center [486, 300] width 326 height 30
type input "[EMAIL_ADDRESS][DOMAIN_NAME]"
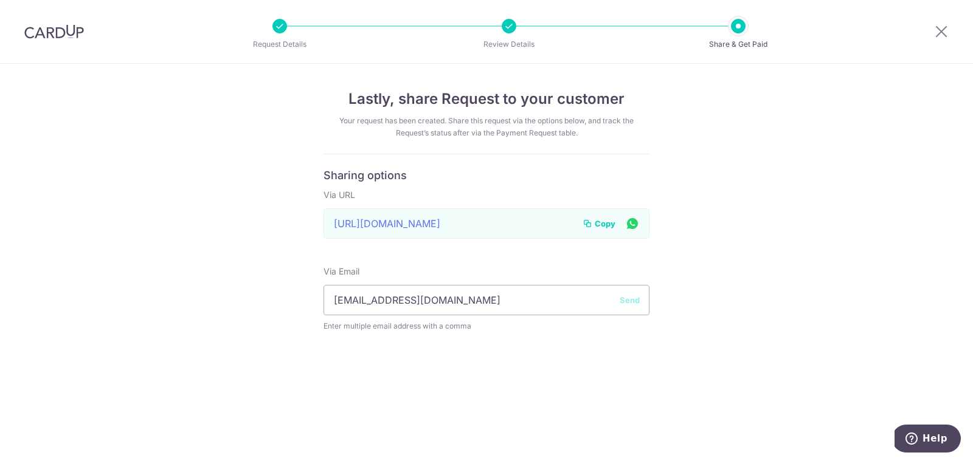
click at [629, 299] on button "Send" at bounding box center [630, 300] width 20 height 12
click at [939, 30] on icon at bounding box center [941, 31] width 15 height 15
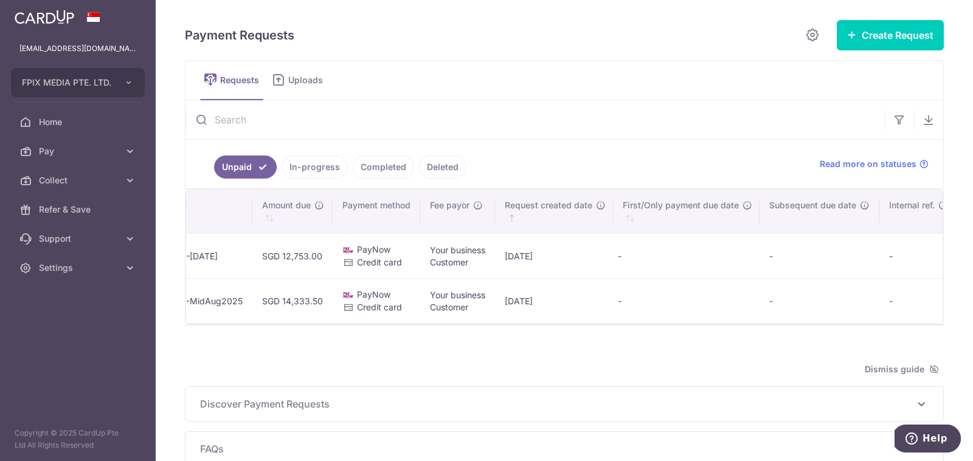
scroll to position [0, 707]
